Goal: Task Accomplishment & Management: Manage account settings

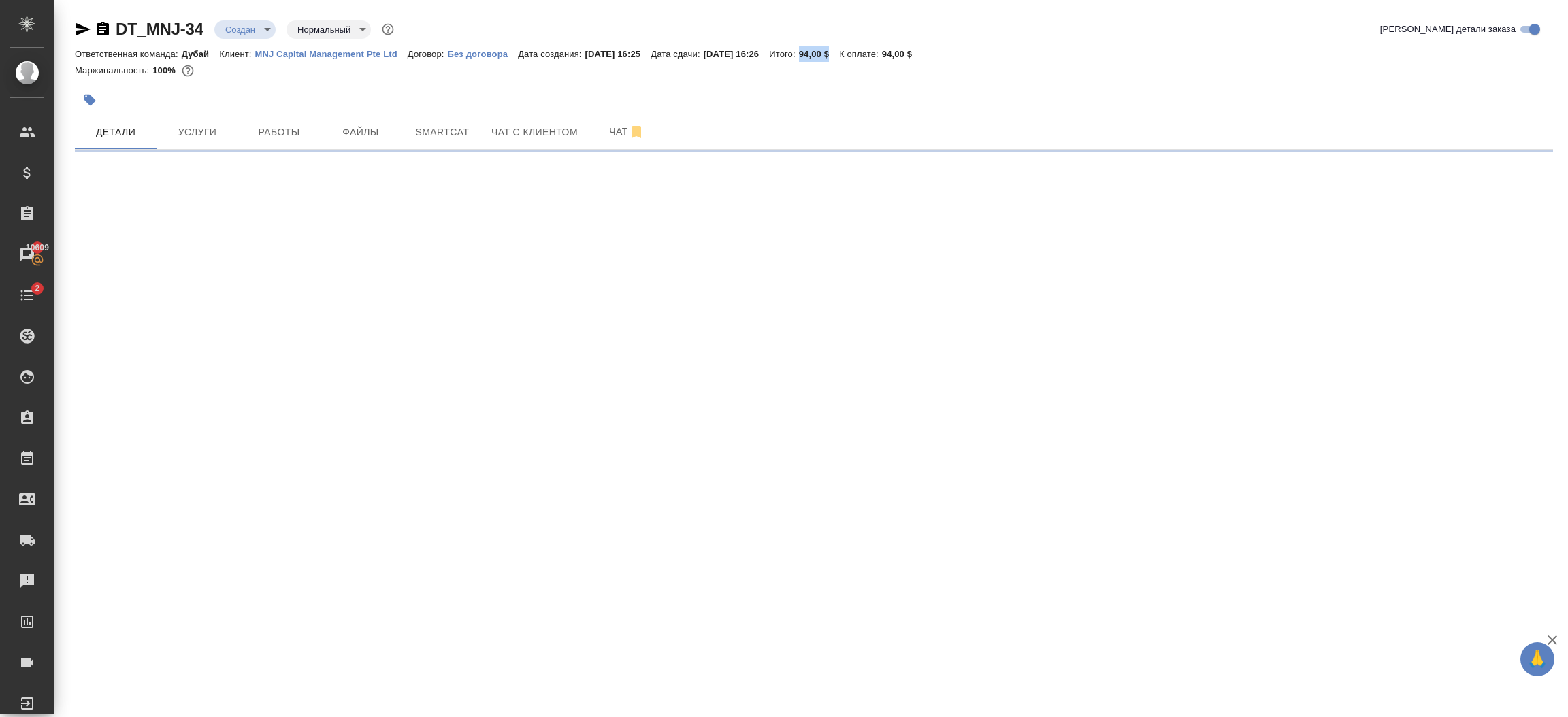
select select "RU"
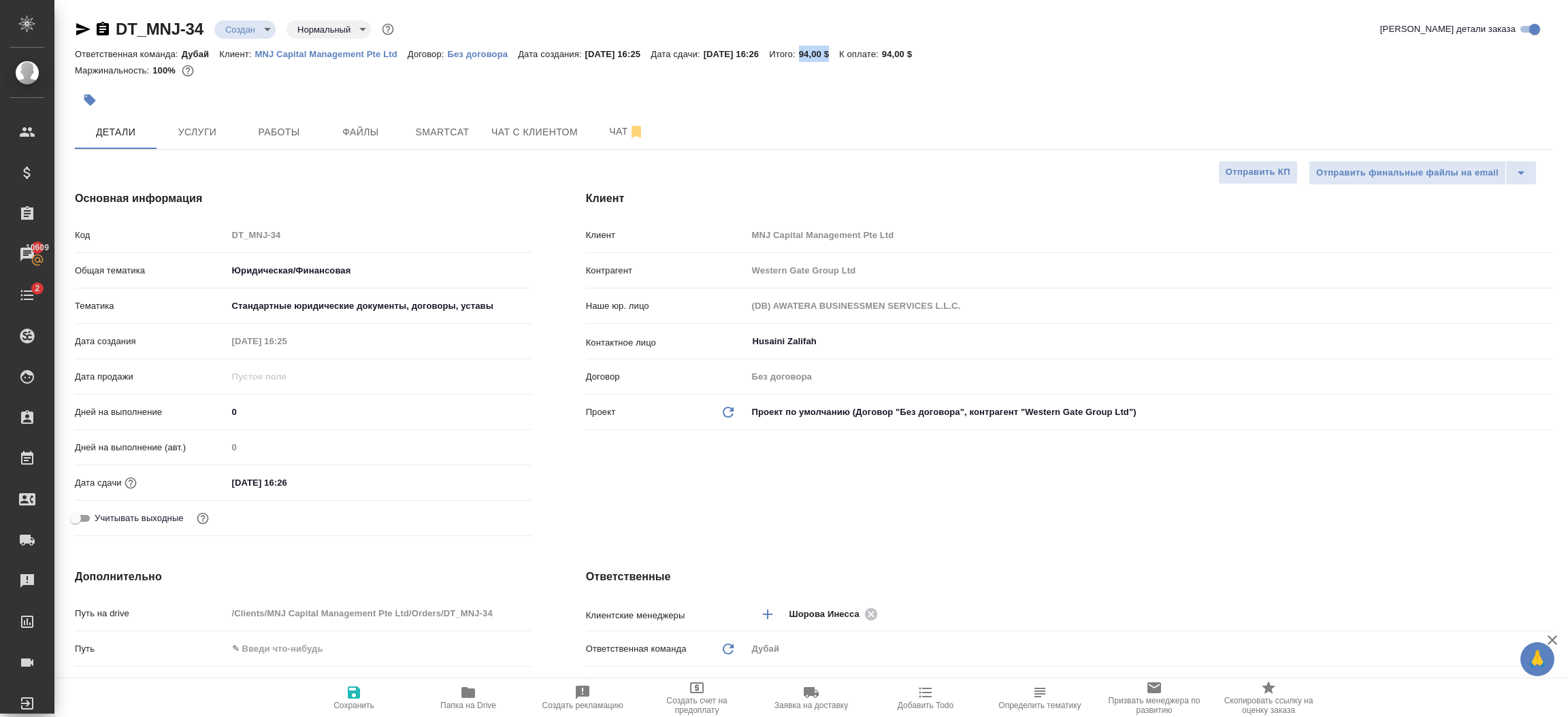
type textarea "x"
click at [828, 534] on div "Клиент Клиент MNJ Capital Management Pte Ltd Контрагент Western Gate Group Ltd …" at bounding box center [1070, 366] width 1021 height 406
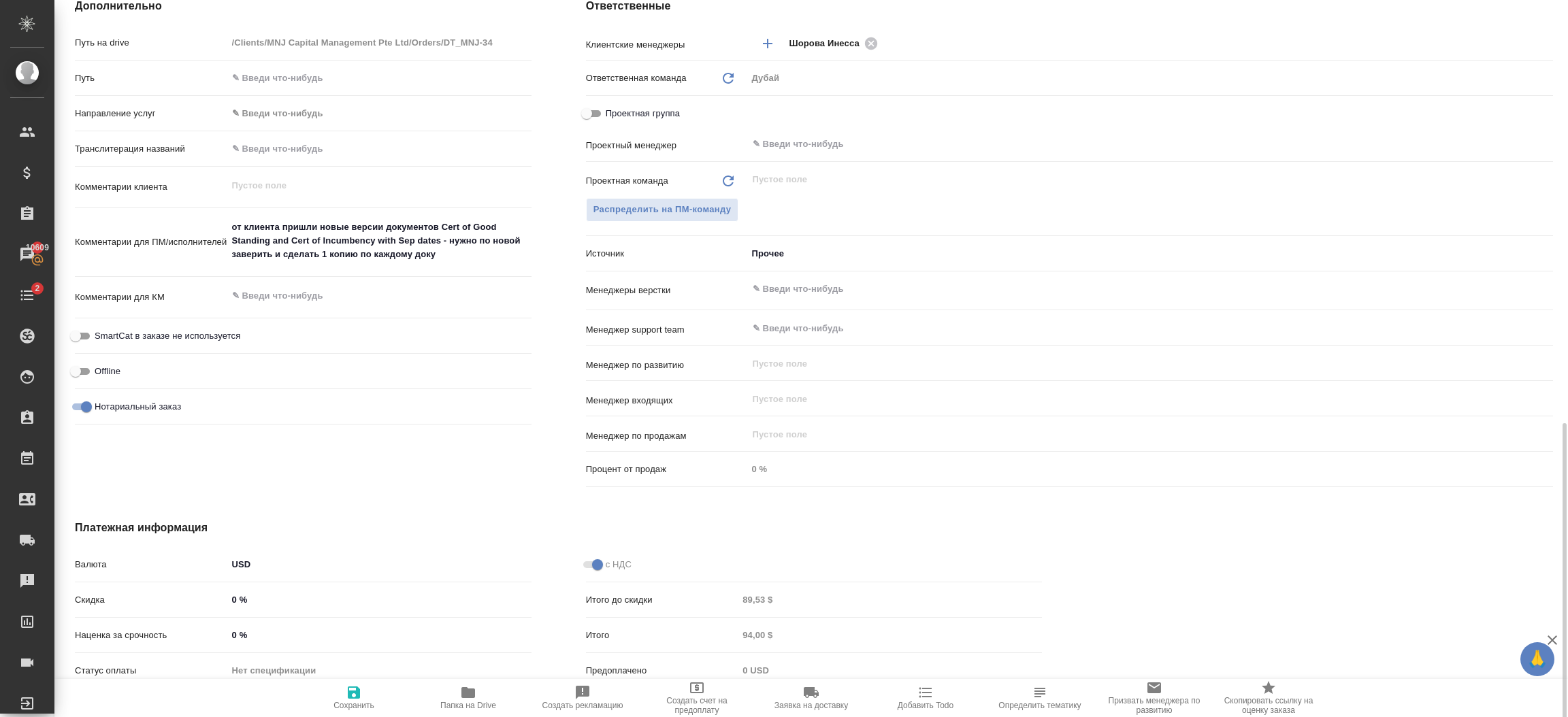
scroll to position [652, 0]
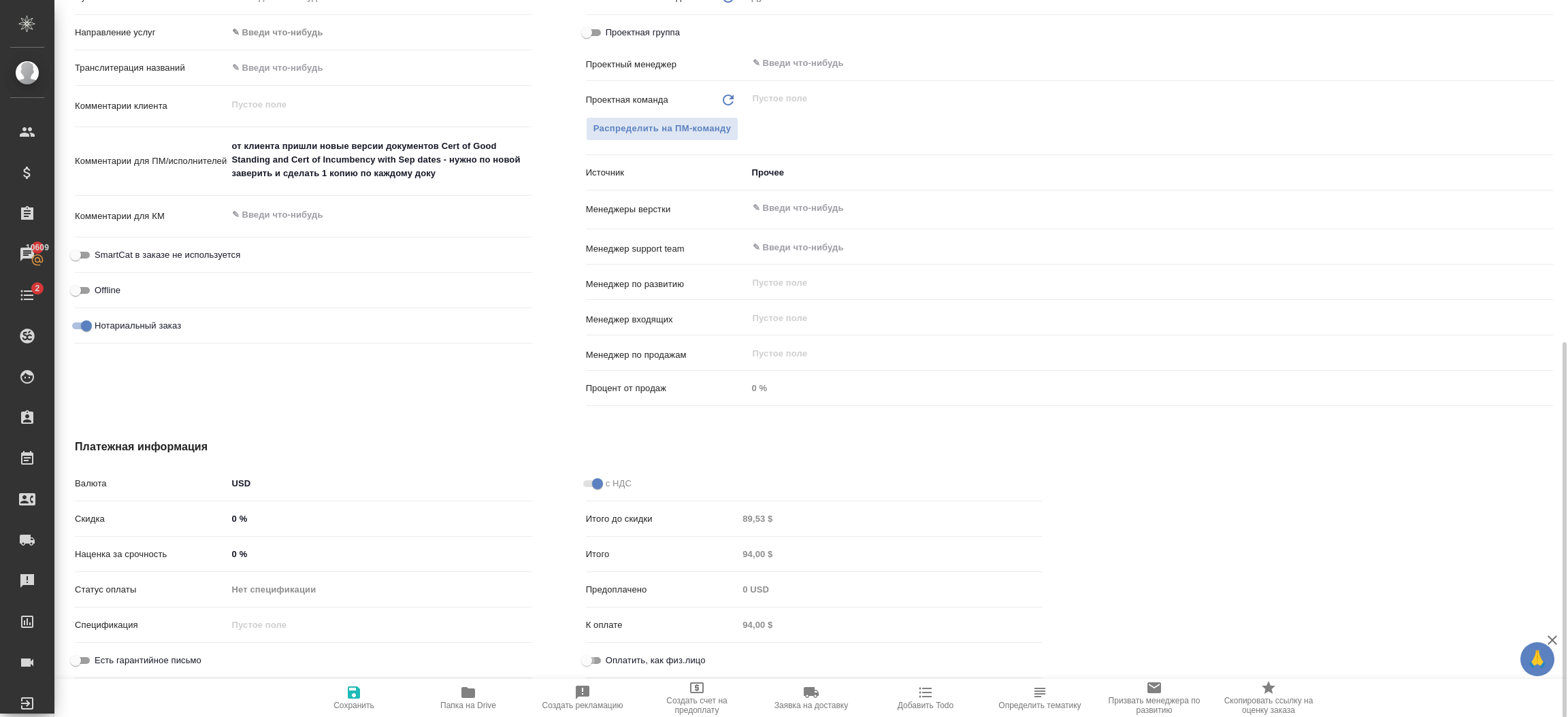
click at [591, 659] on input "Оплатить, как физ.лицо" at bounding box center [586, 659] width 49 height 16
checkbox input "true"
type textarea "x"
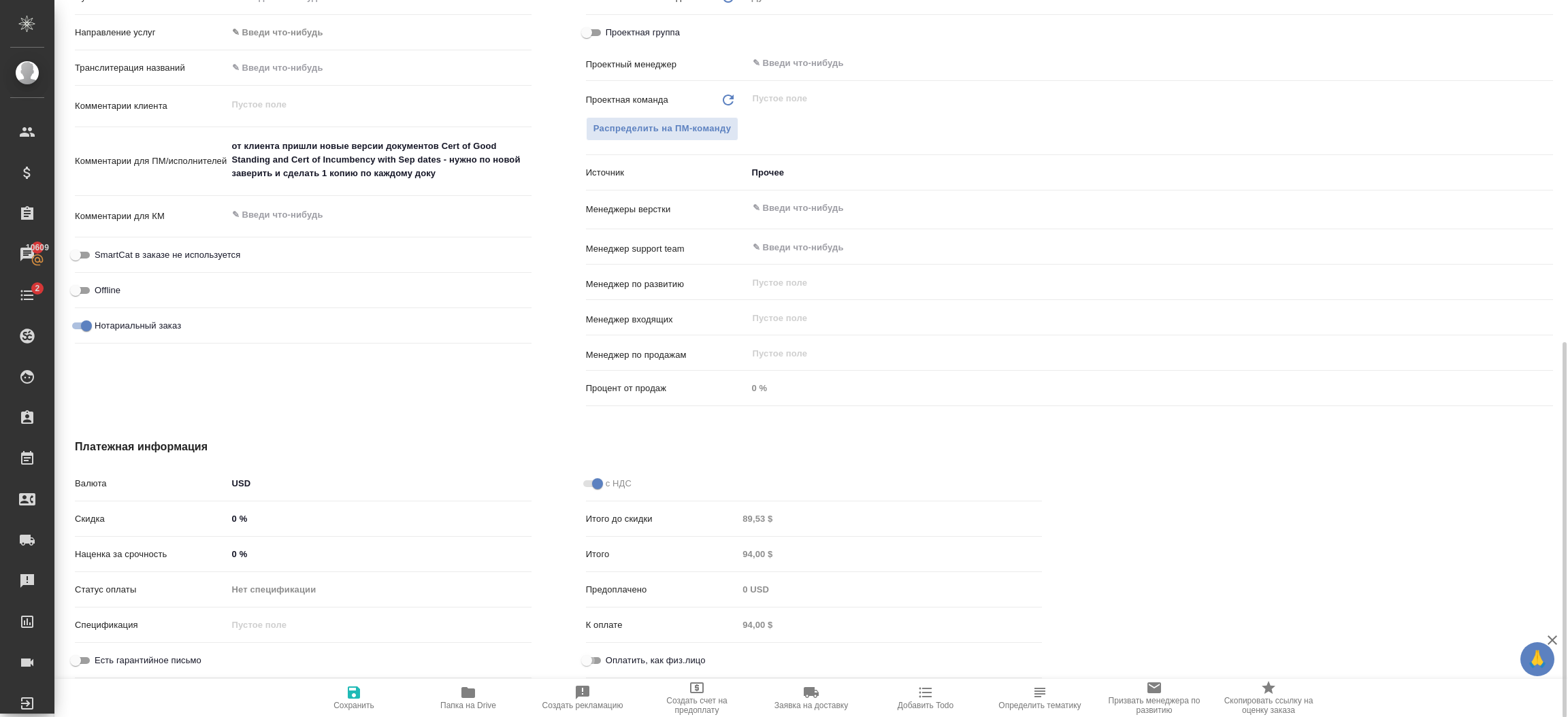
click at [591, 659] on input "Оплатить, как физ.лицо" at bounding box center [586, 659] width 49 height 16
checkbox input "false"
type textarea "x"
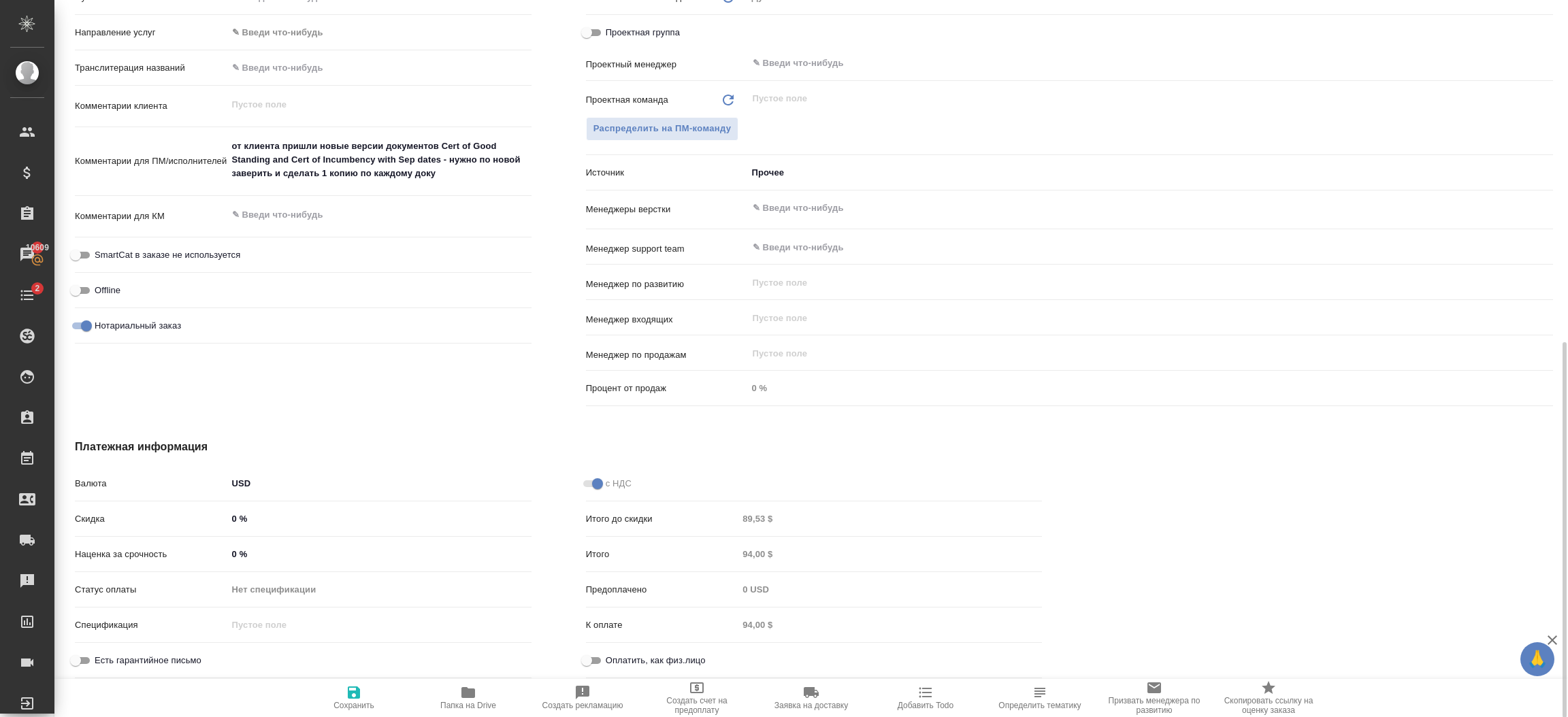
click at [595, 660] on input "Оплатить, как физ.лицо" at bounding box center [586, 659] width 49 height 16
checkbox input "true"
type textarea "x"
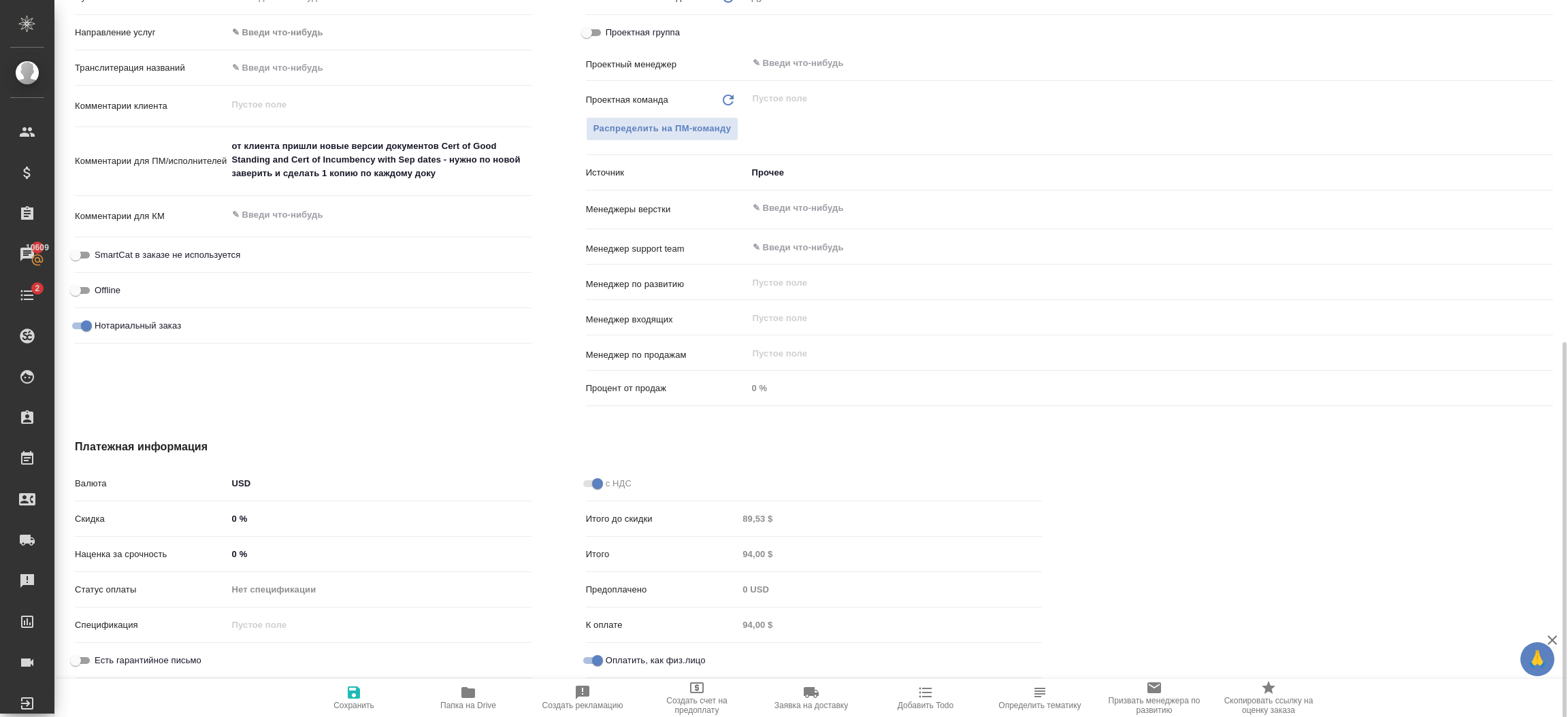
click at [364, 698] on span "Сохранить" at bounding box center [354, 696] width 98 height 25
type textarea "x"
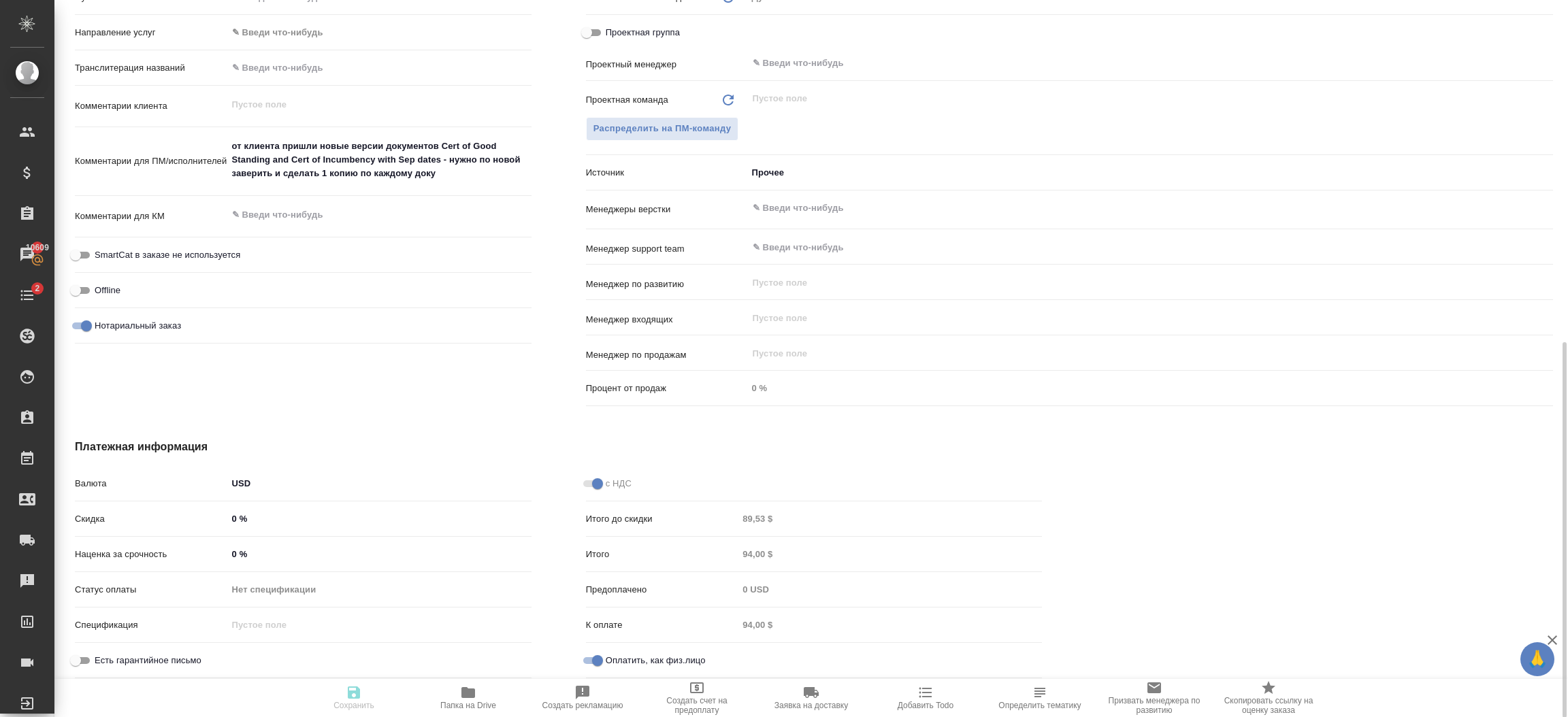
type textarea "x"
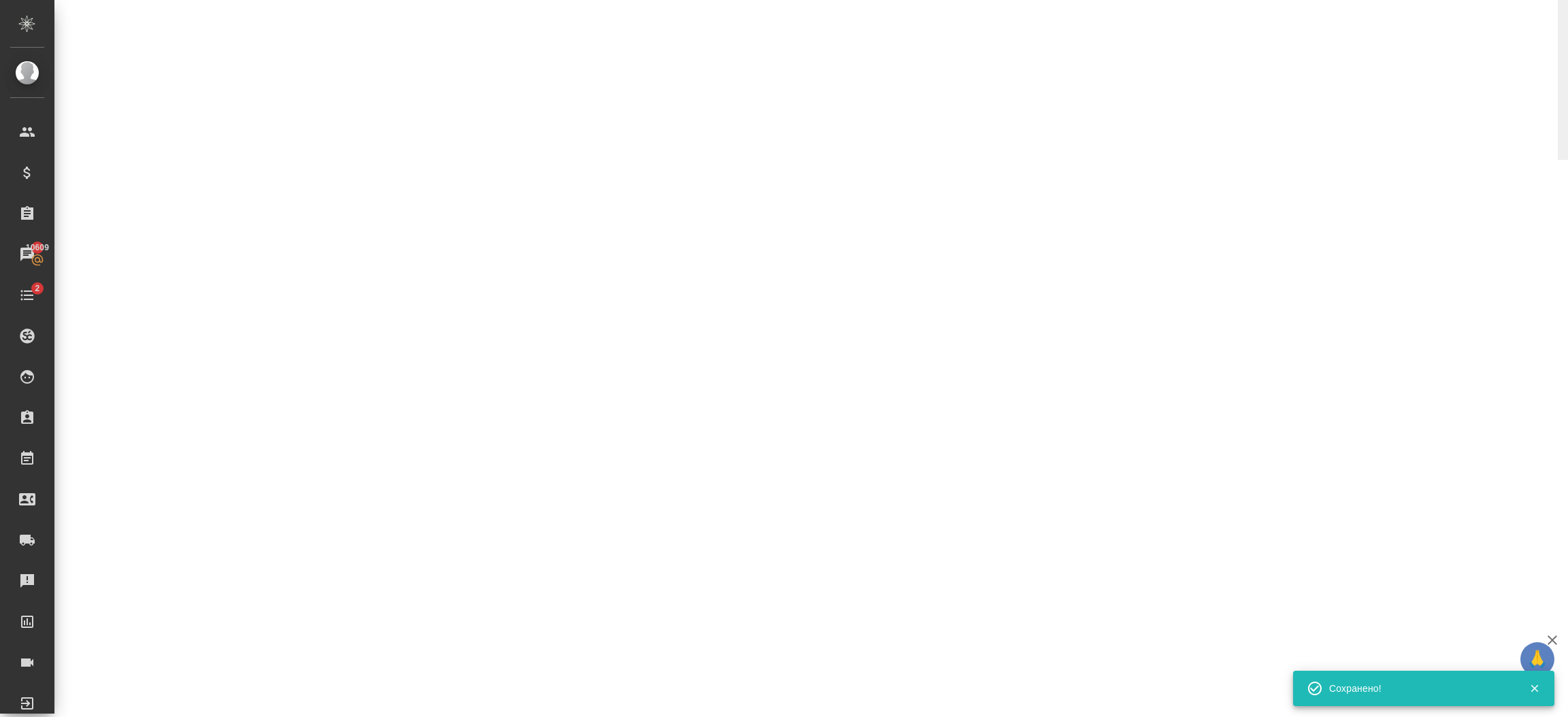
select select "RU"
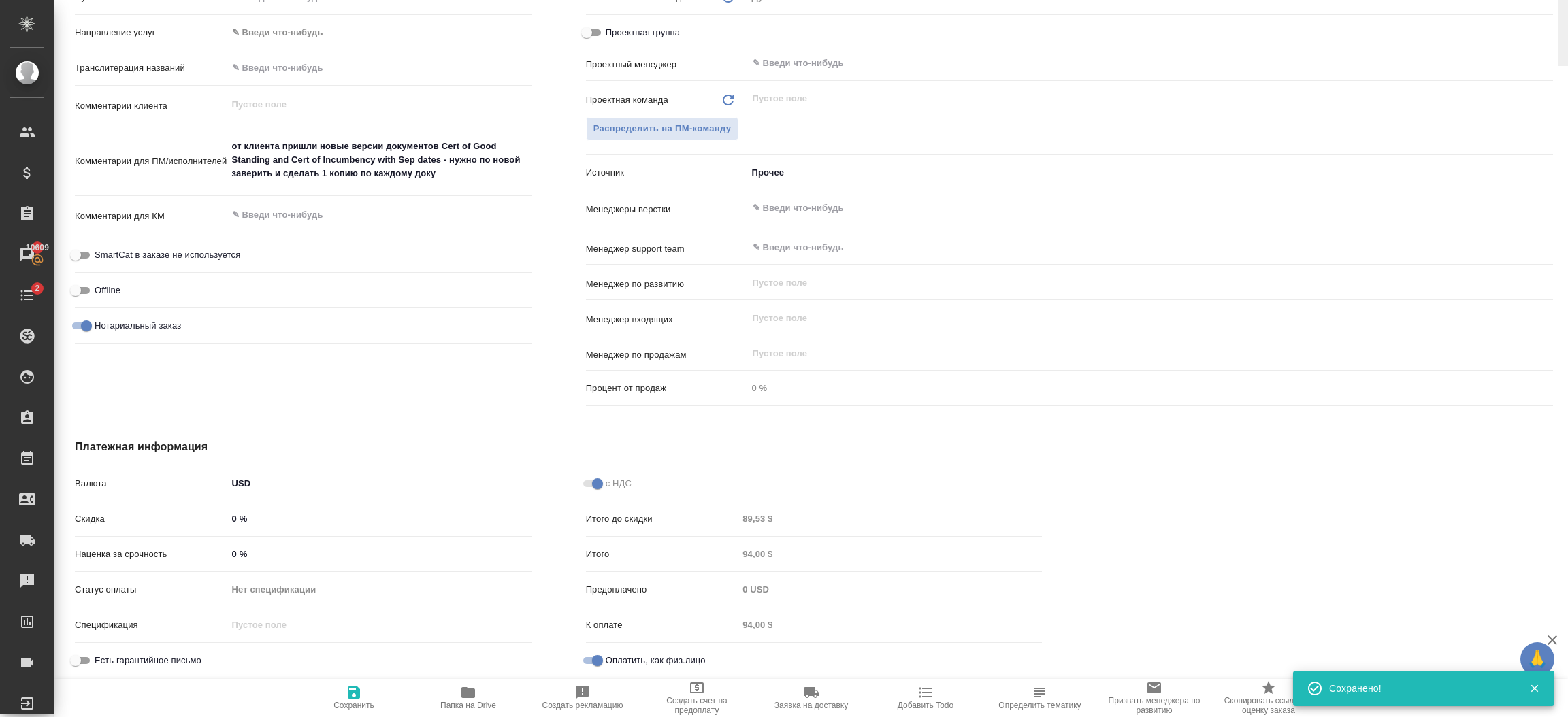
scroll to position [0, 0]
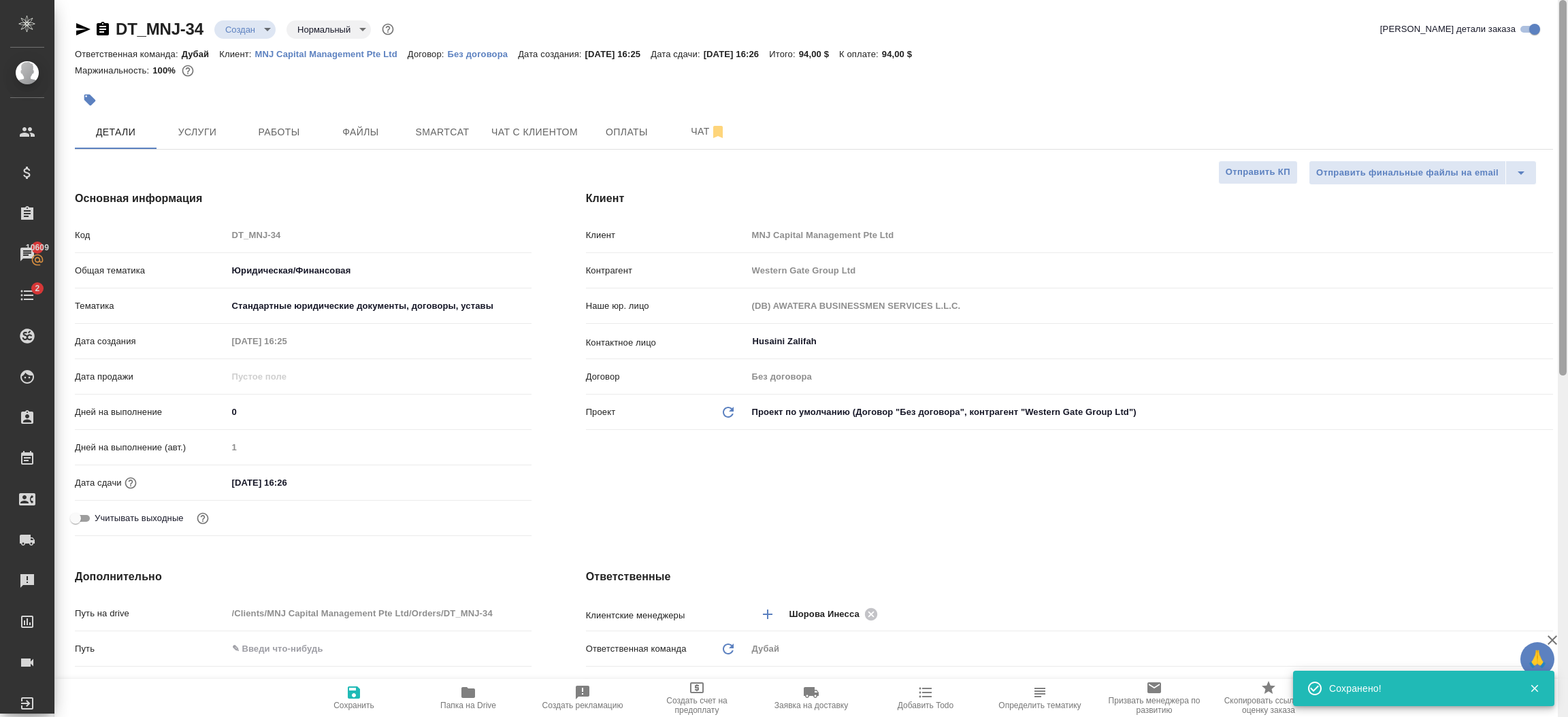
click at [1566, 120] on div at bounding box center [1562, 358] width 10 height 717
type textarea "x"
click at [631, 134] on span "Оплаты" at bounding box center [626, 132] width 65 height 17
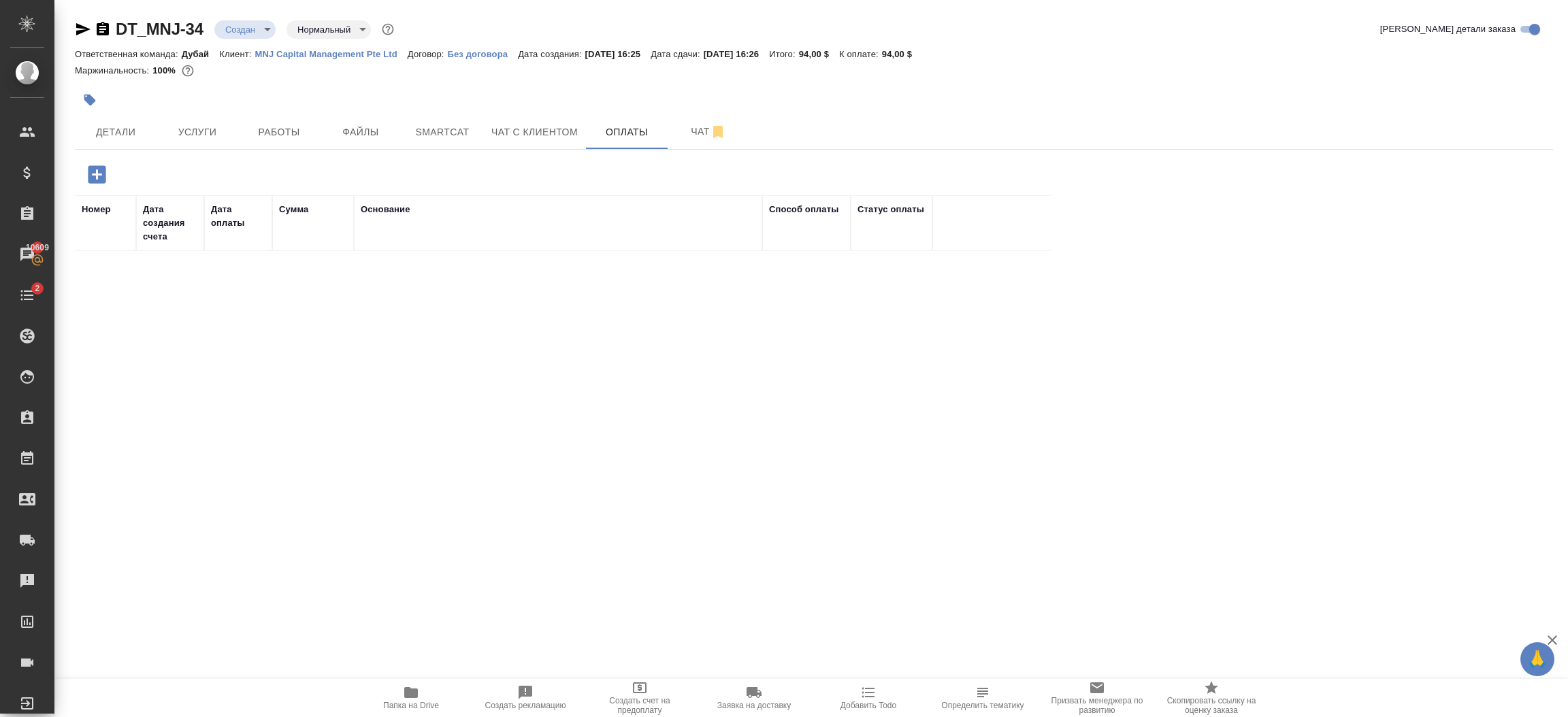
click at [99, 171] on icon "button" at bounding box center [96, 174] width 18 height 18
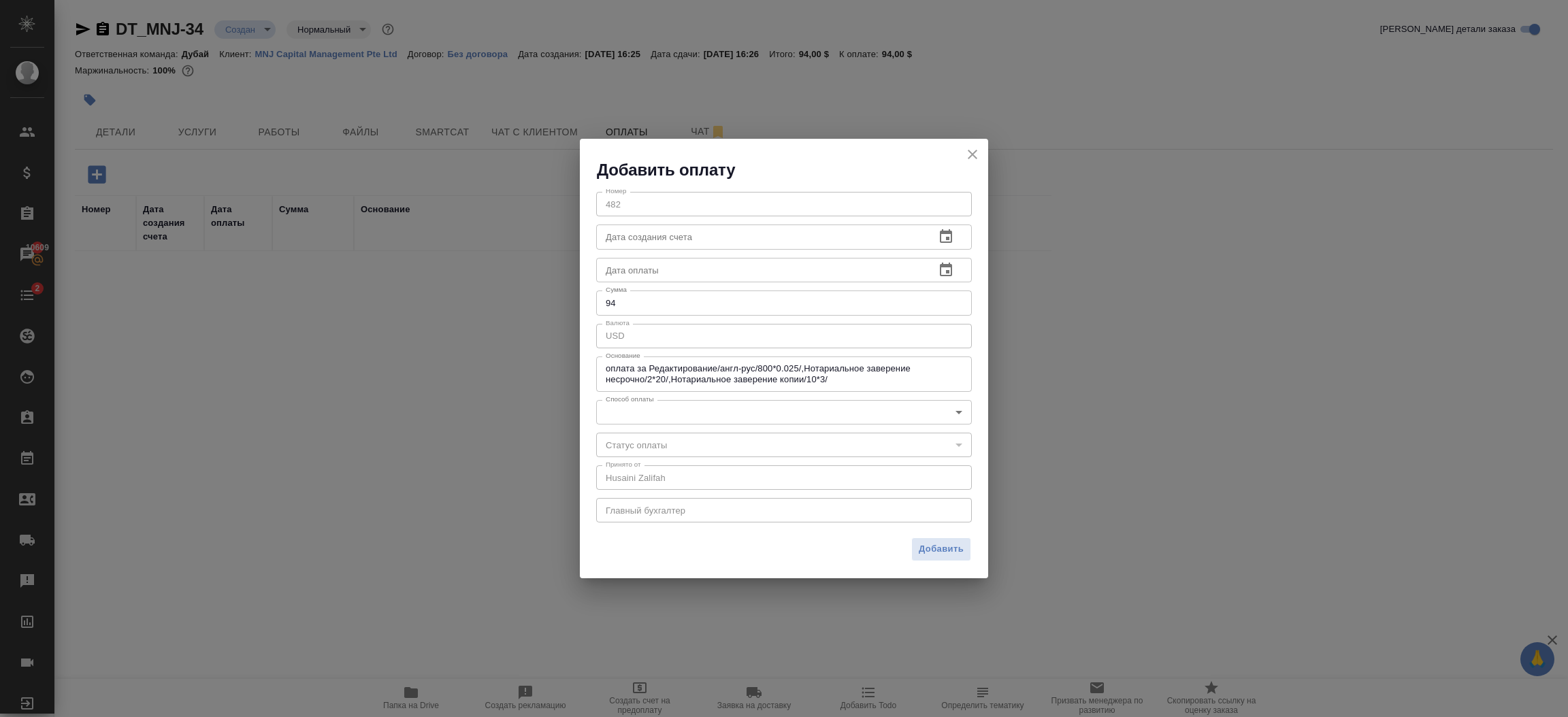
click at [748, 381] on textarea "оплата за Редактирование/англ-рус/800*0.025/,Нотариальное заверение несрочно/2*…" at bounding box center [784, 374] width 357 height 21
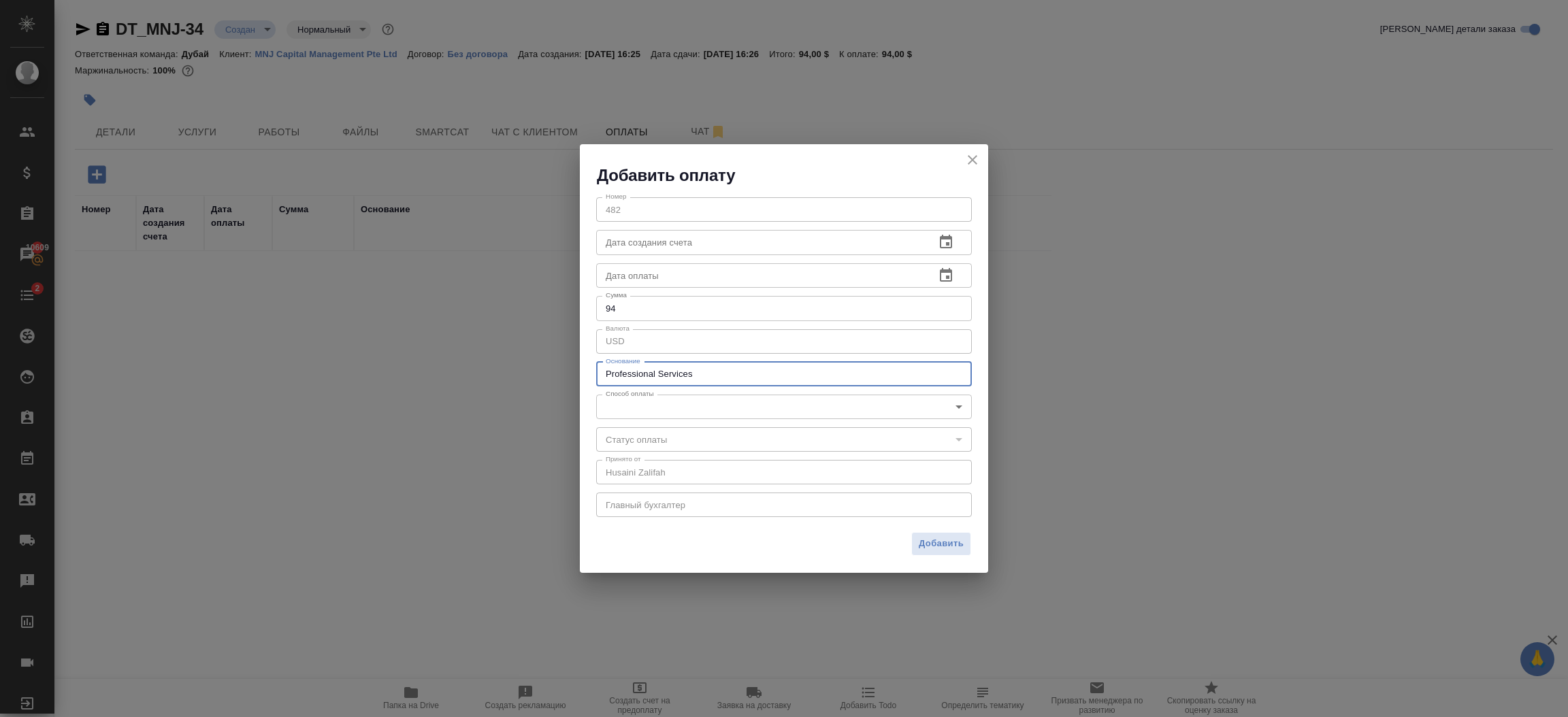
type textarea "Professional Services"
click at [647, 410] on body "🙏 .cls-1 fill:#fff; AWATERA Шорова Инесса i.shorova_kiev Клиенты Спецификации З…" at bounding box center [784, 358] width 1568 height 717
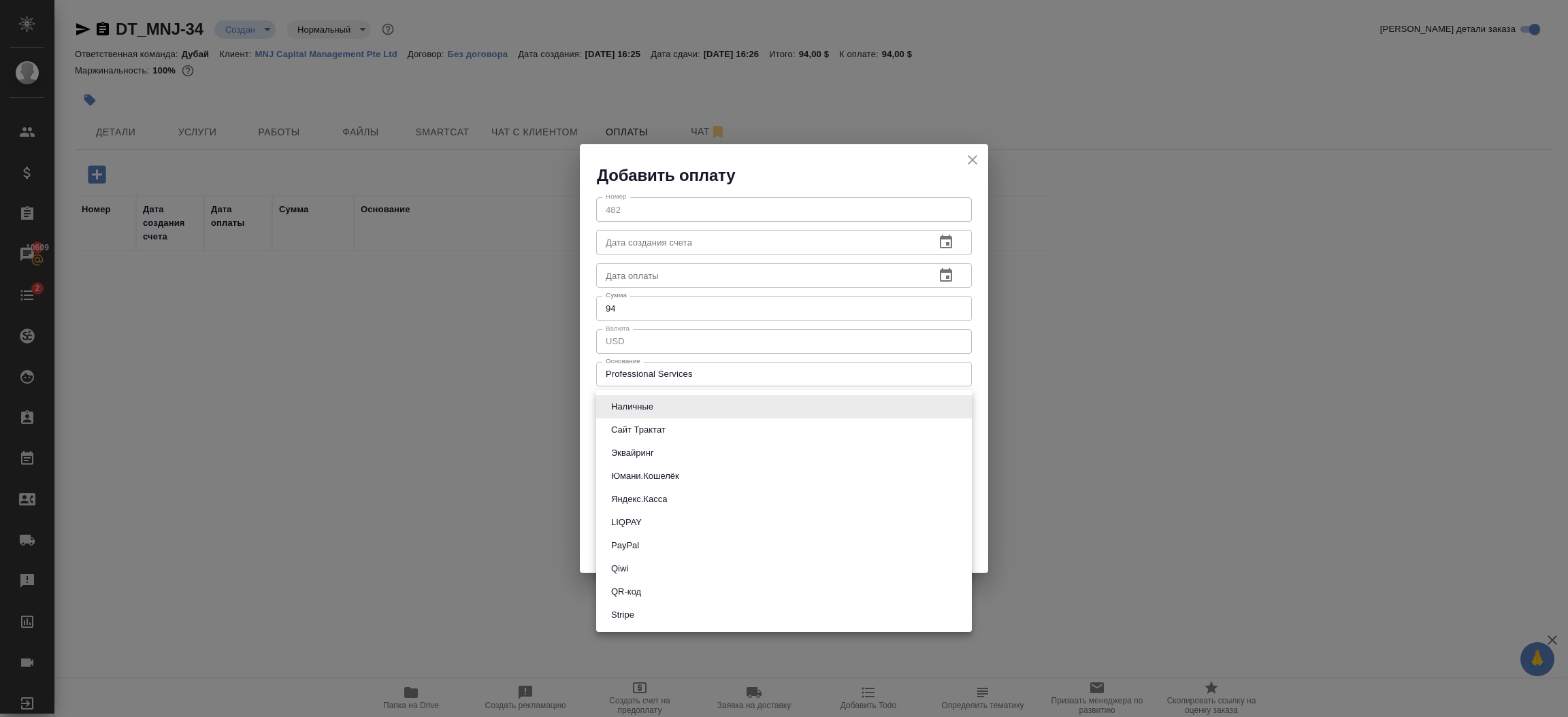
click at [632, 612] on button "Stripe" at bounding box center [622, 615] width 31 height 15
type input "stripe"
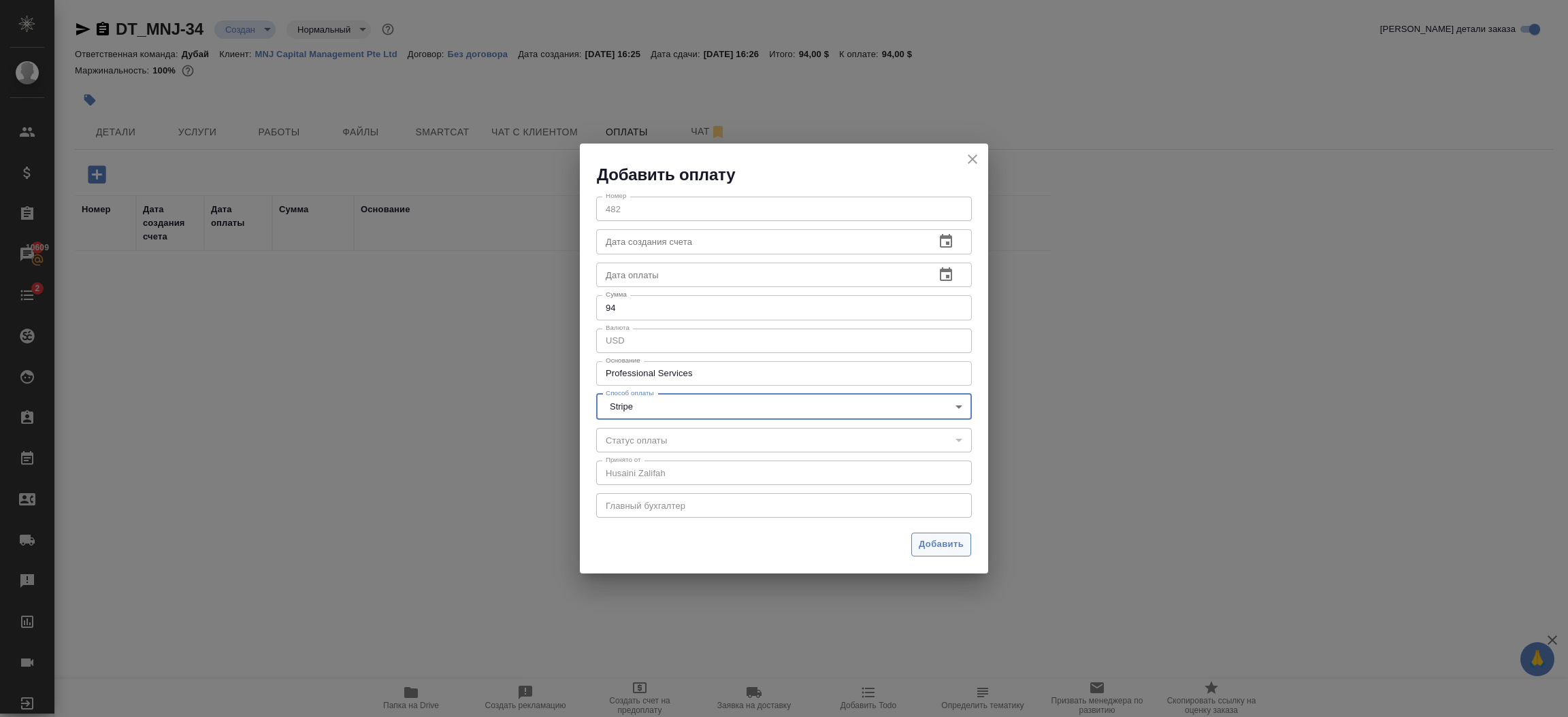
click at [937, 544] on span "Добавить" at bounding box center [941, 544] width 45 height 16
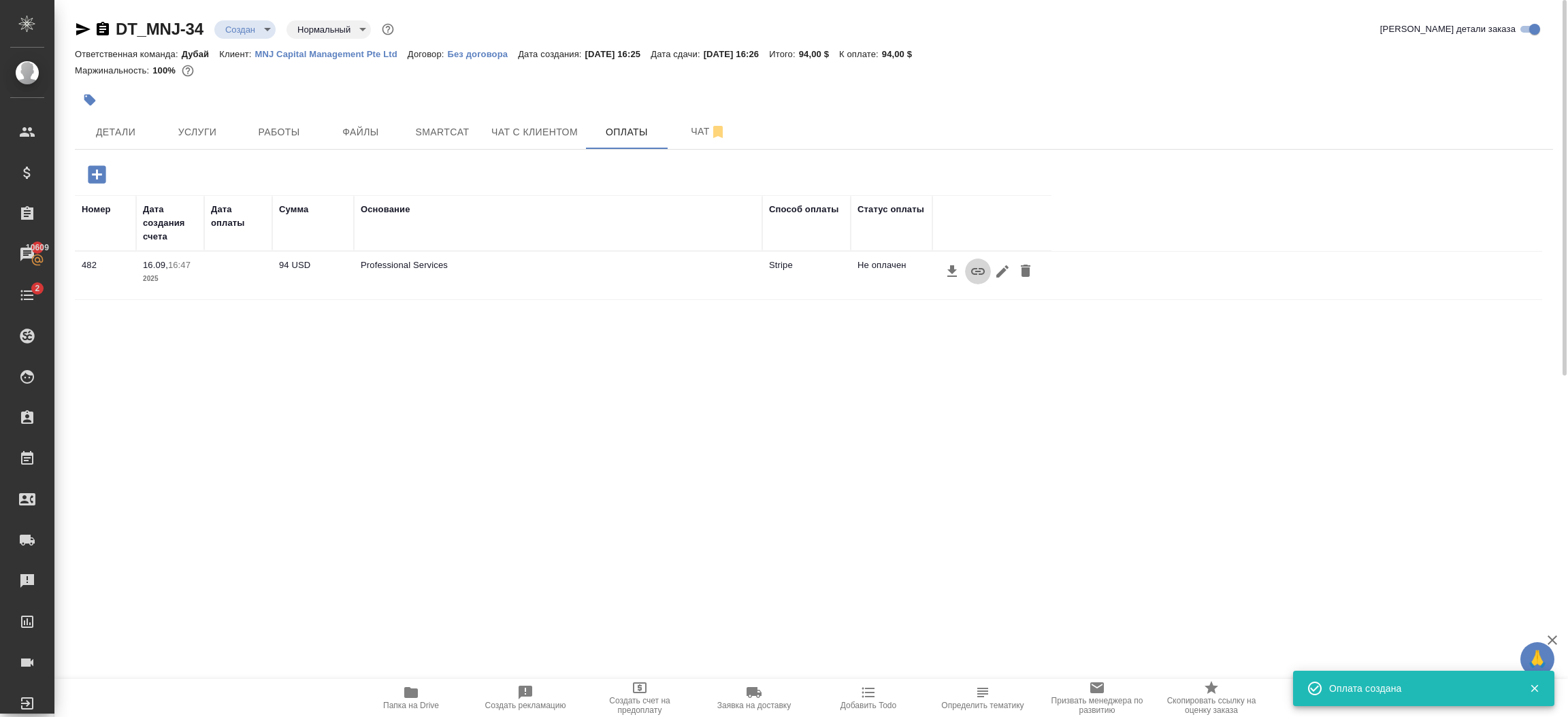
click at [979, 275] on icon "button" at bounding box center [978, 271] width 13 height 7
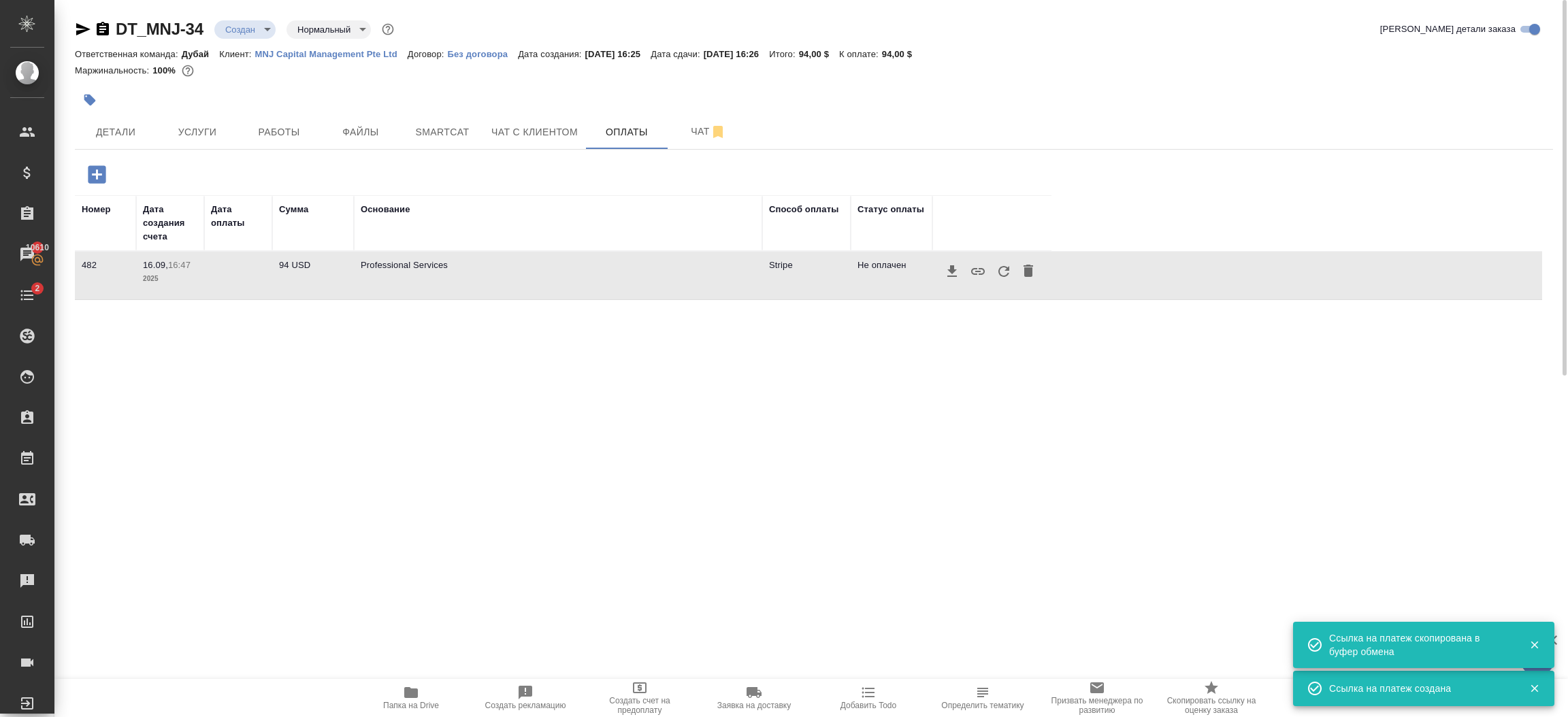
click at [362, 56] on p "MNJ Capital Management Pte Ltd" at bounding box center [330, 54] width 152 height 10
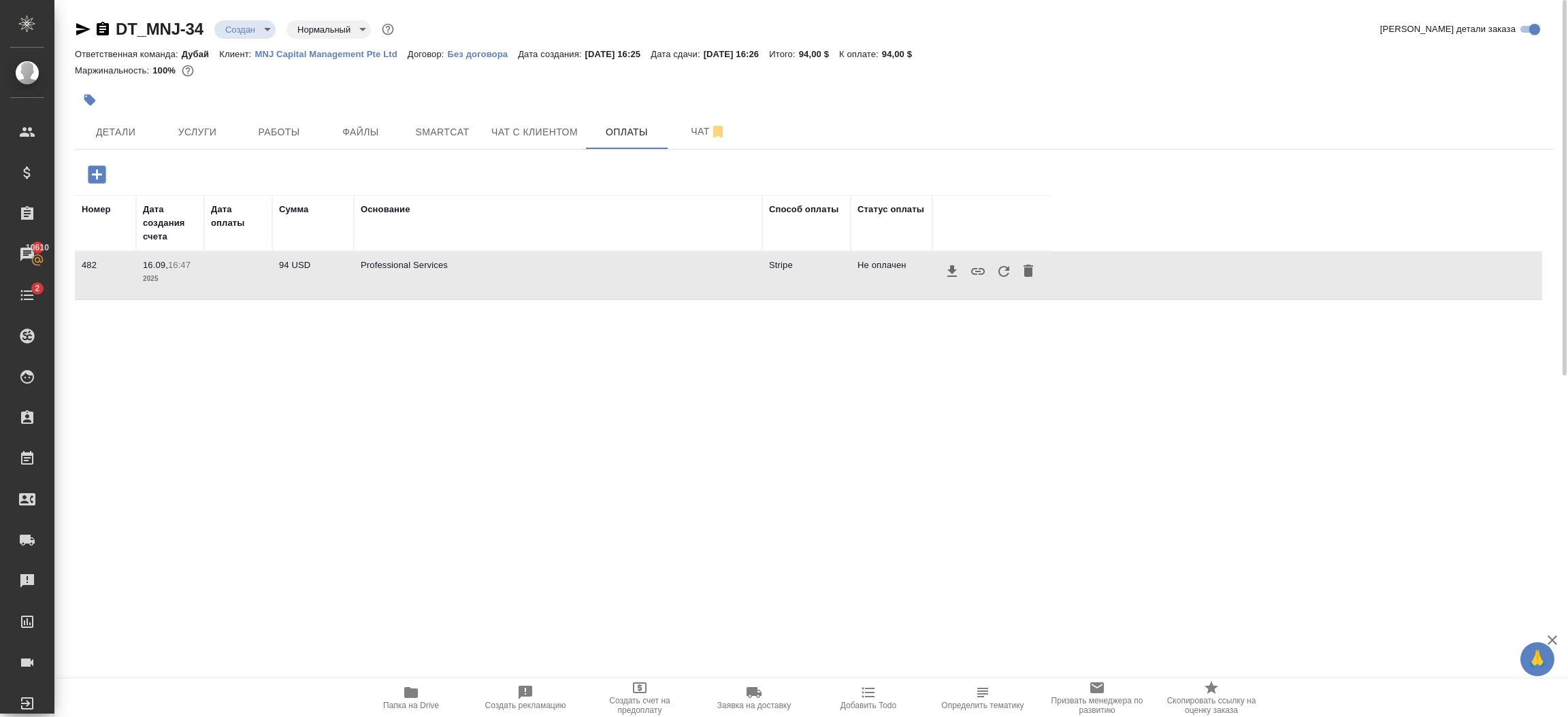
click at [1001, 274] on icon "button" at bounding box center [1003, 271] width 16 height 16
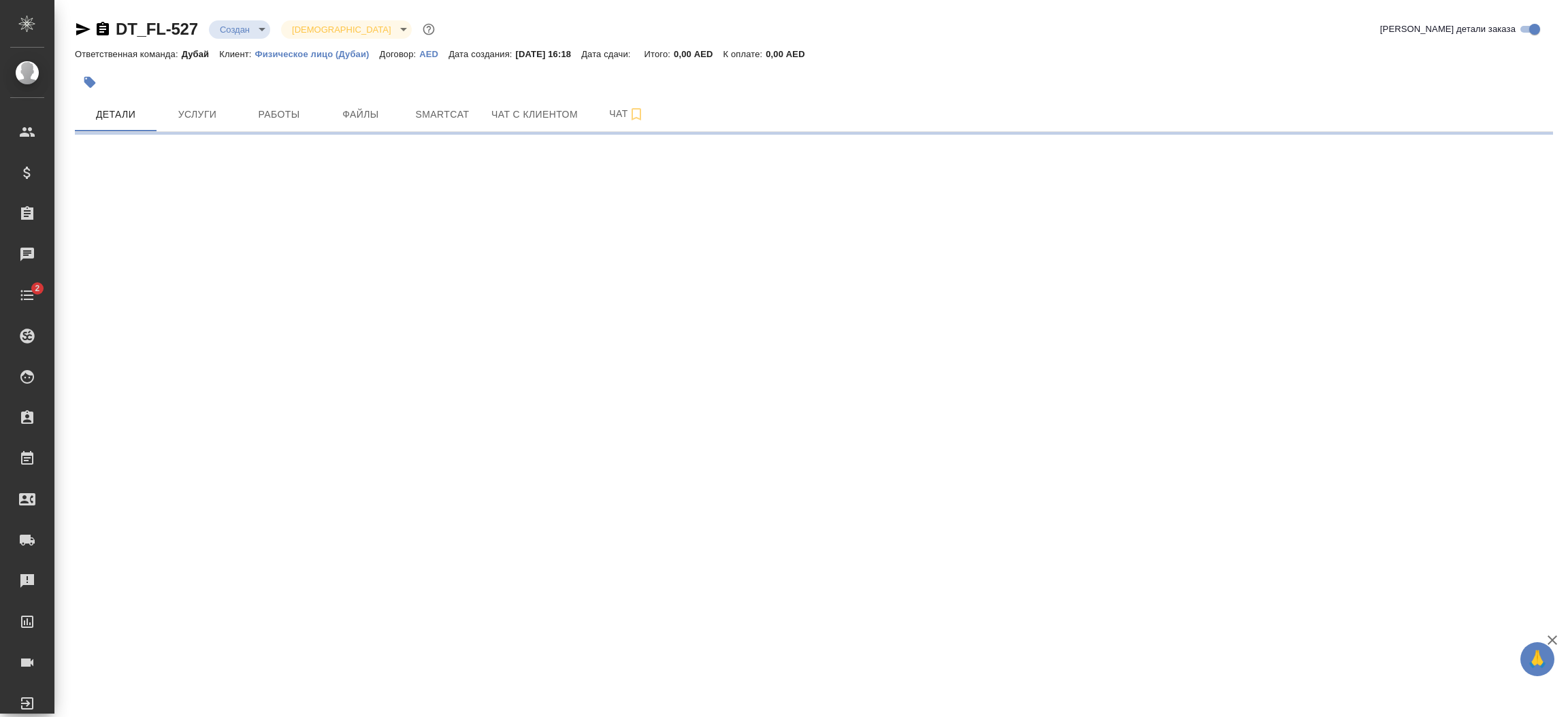
select select "RU"
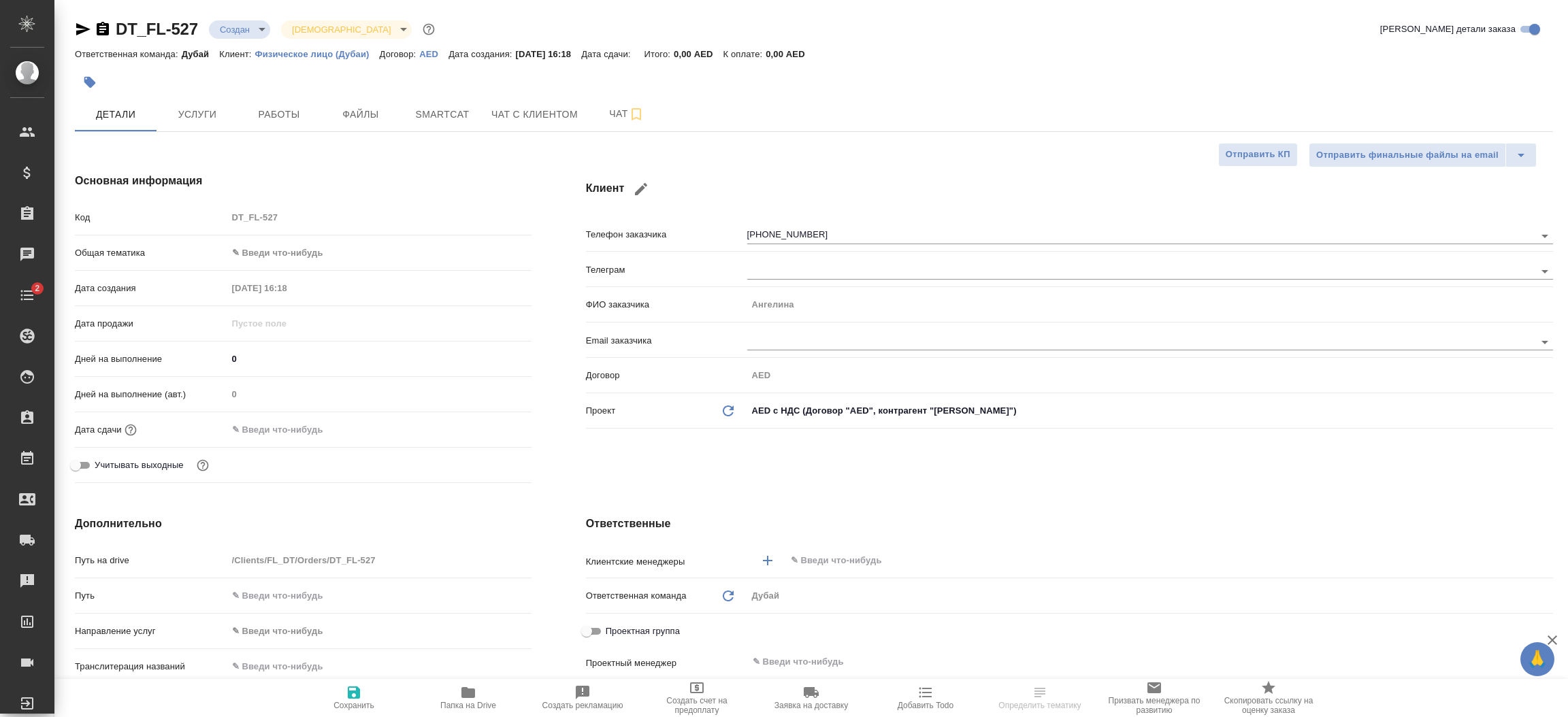
type textarea "x"
click at [531, 118] on span "Чат с клиентом" at bounding box center [534, 114] width 87 height 17
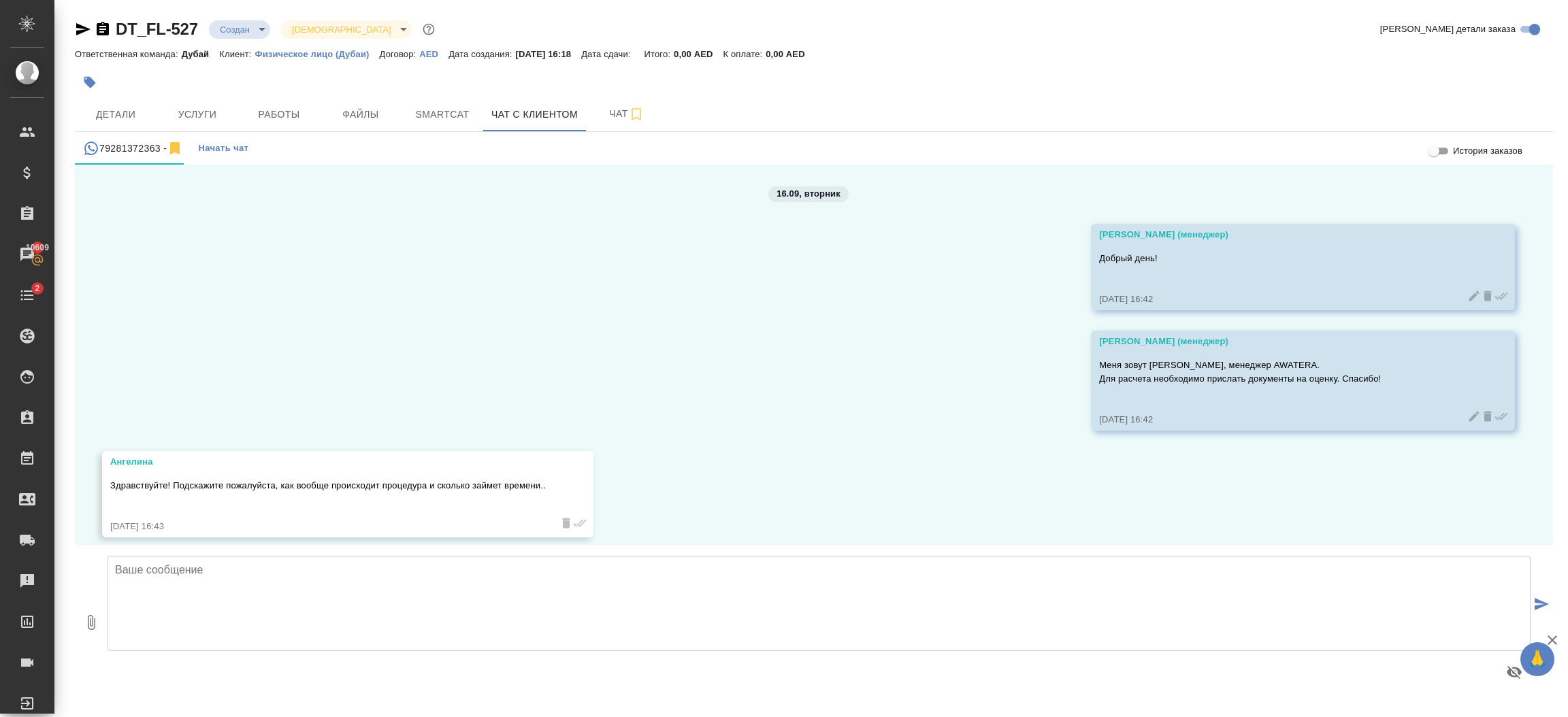
scroll to position [12, 0]
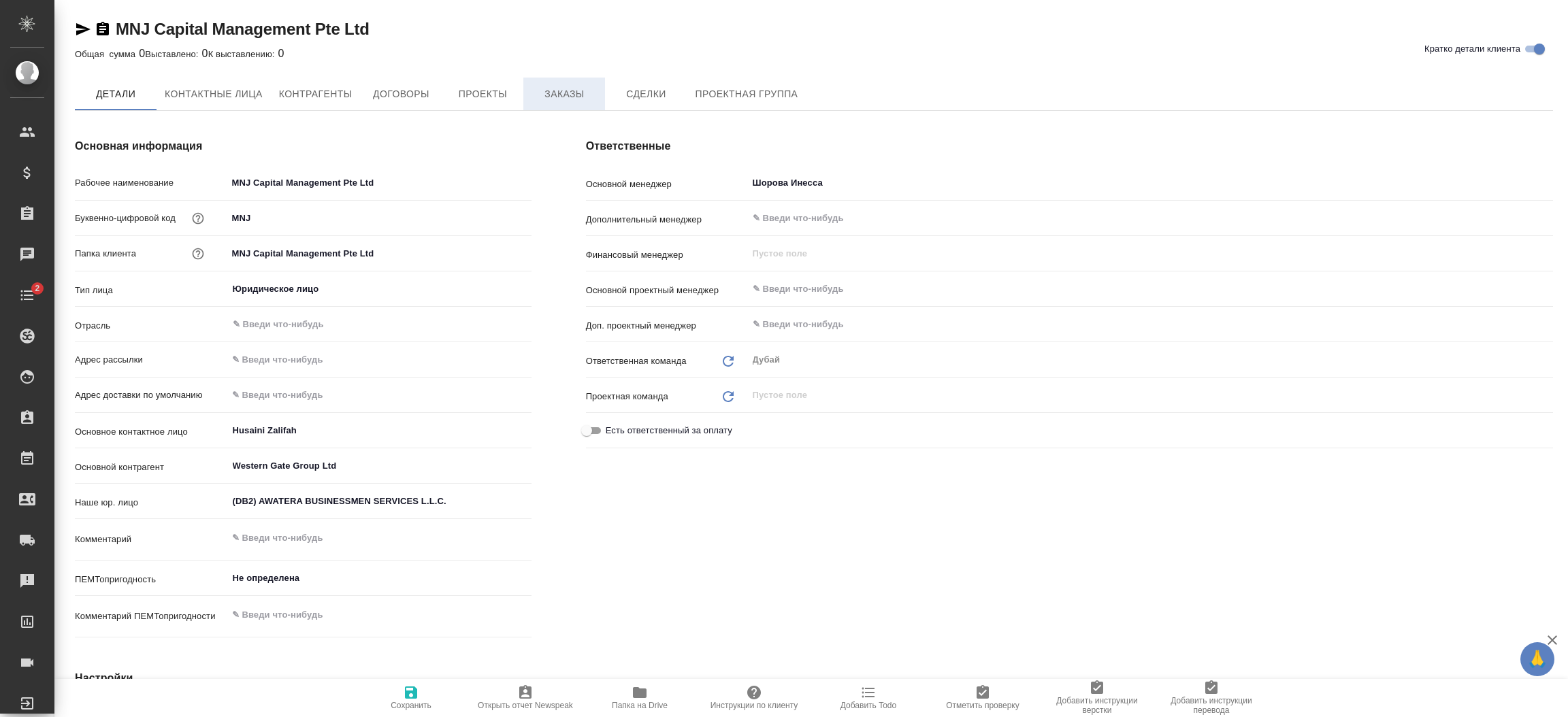
type textarea "x"
click at [569, 92] on span "Заказы" at bounding box center [564, 95] width 65 height 17
